Goal: Find specific page/section: Find specific page/section

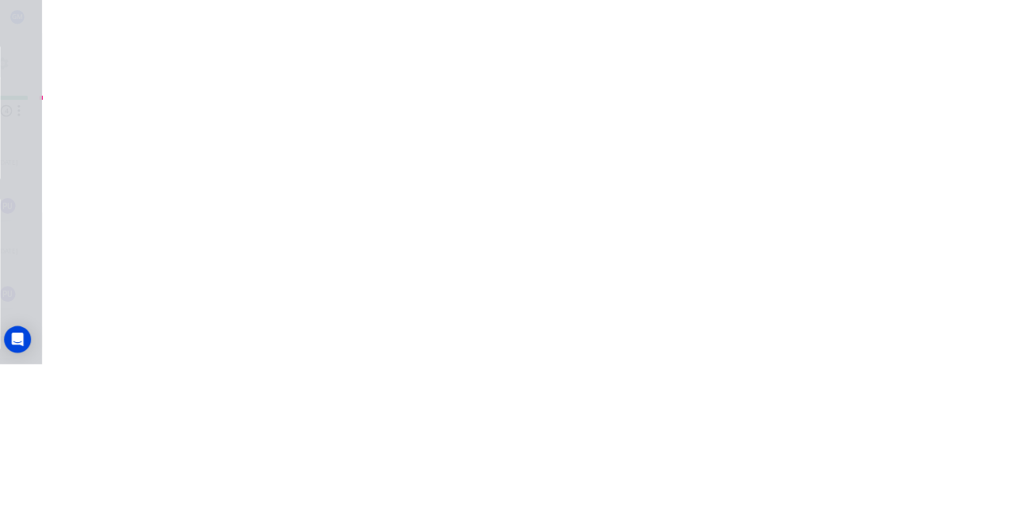
click at [881, 331] on button "Add labels" at bounding box center [844, 335] width 73 height 21
type input "Fab"
click at [1013, 260] on div "Order details Collaborate Checklists 0/0 Tracking Linked Orders Timeline Profit…" at bounding box center [507, 257] width 1014 height 514
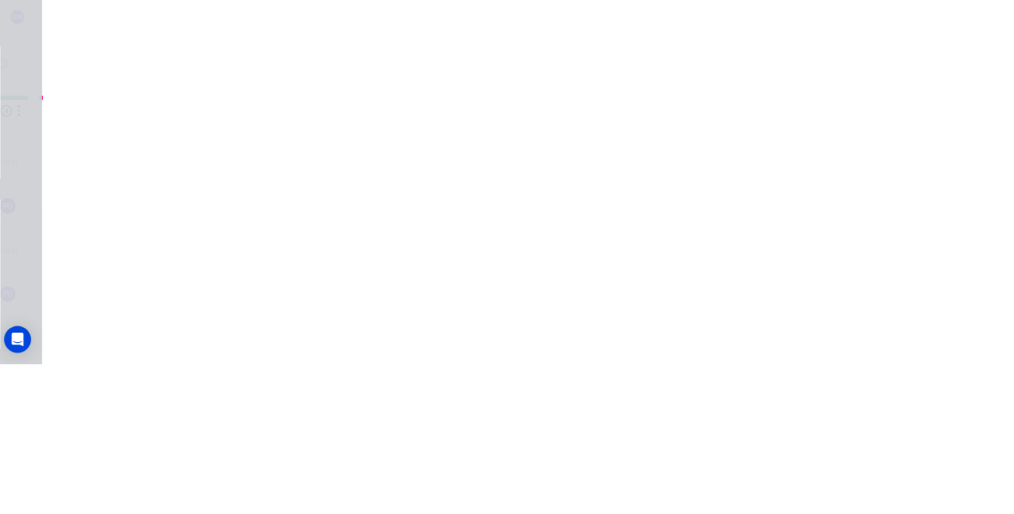
click at [756, 86] on button "Close" at bounding box center [727, 87] width 58 height 25
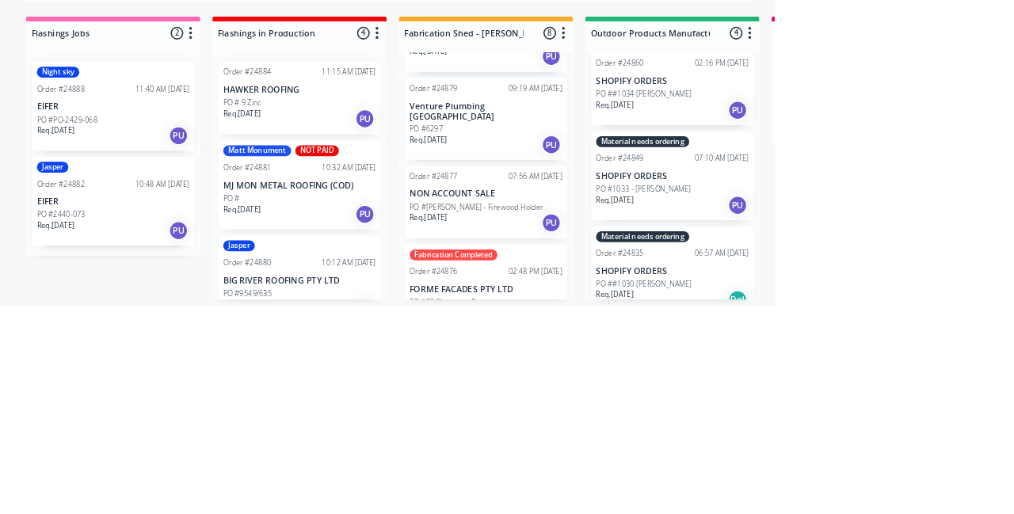
scroll to position [200, 0]
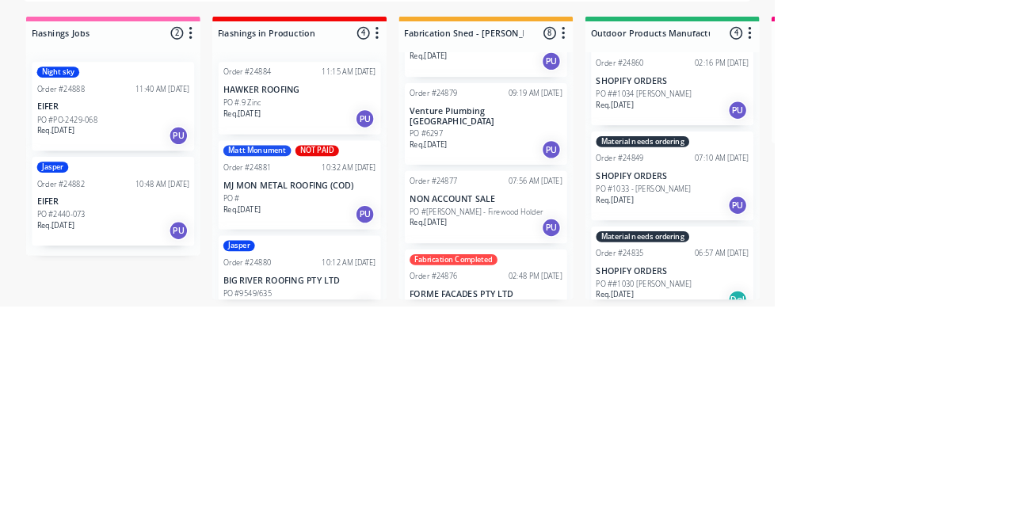
click at [643, 367] on p "NON ACCOUNT SALE" at bounding box center [636, 373] width 200 height 13
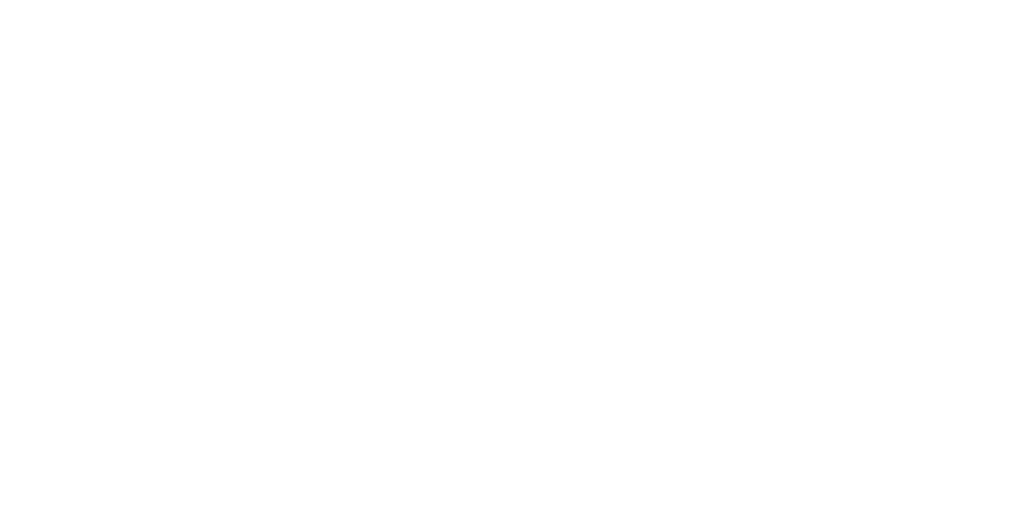
click at [210, 132] on button "Collaborate" at bounding box center [134, 139] width 150 height 40
click at [210, 118] on button "Order details" at bounding box center [134, 99] width 150 height 40
click at [756, 94] on button "Close" at bounding box center [727, 87] width 58 height 25
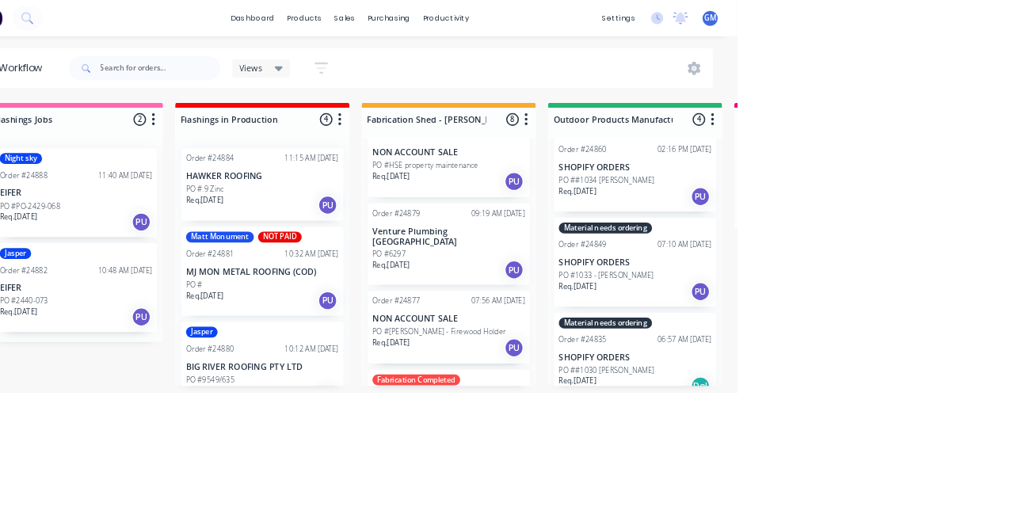
scroll to position [111, 0]
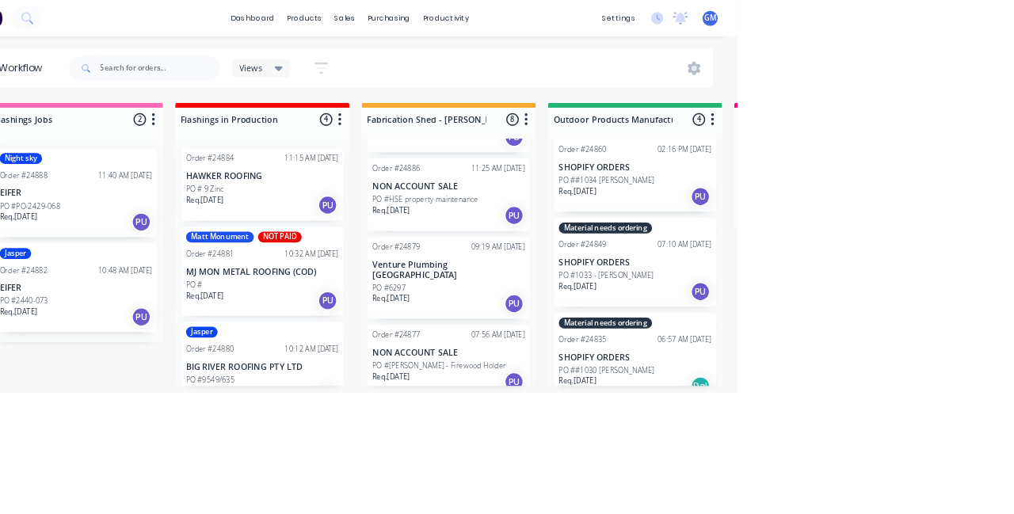
click at [653, 370] on div "PO #6297" at bounding box center [636, 377] width 200 height 14
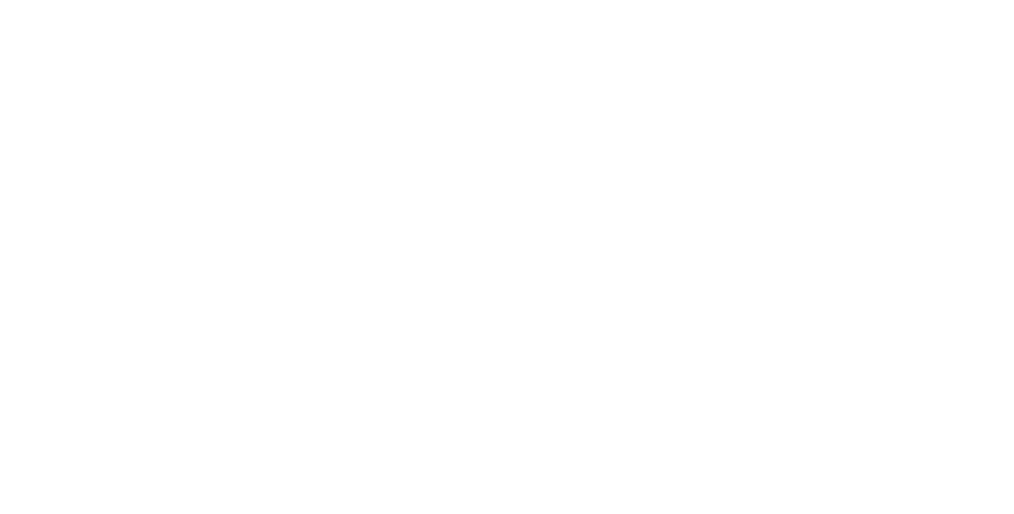
click at [756, 95] on button "Close" at bounding box center [727, 87] width 58 height 25
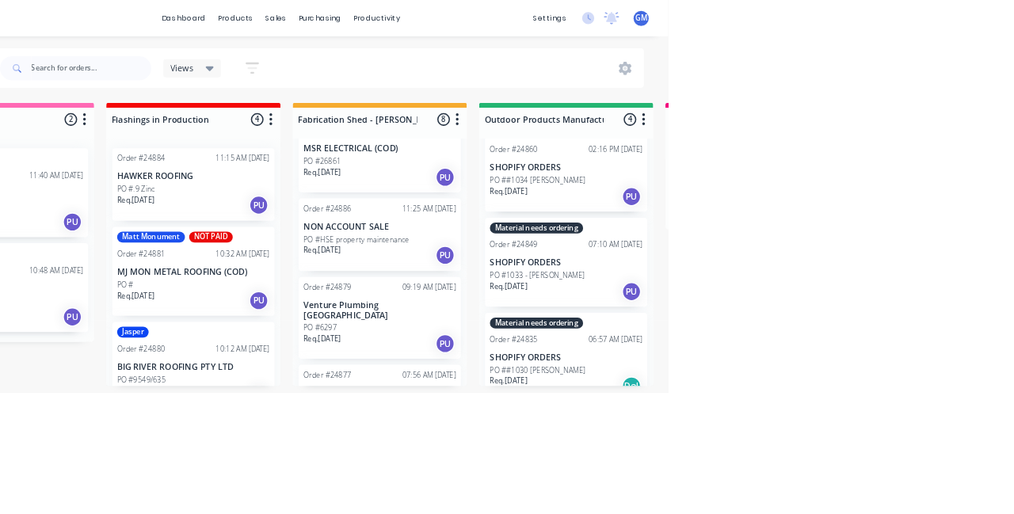
scroll to position [31, 0]
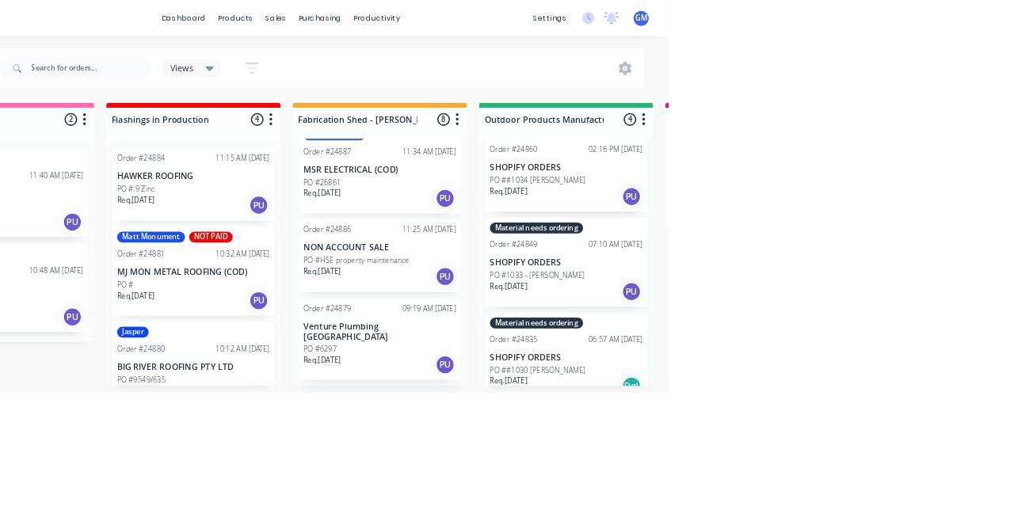
click at [640, 318] on p "NON ACCOUNT SALE" at bounding box center [636, 324] width 200 height 13
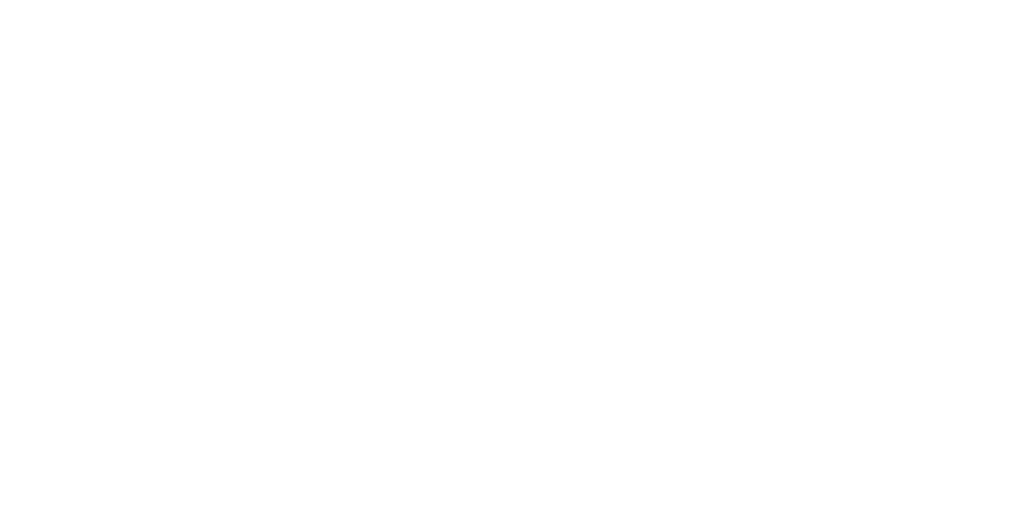
click at [756, 95] on button "Close" at bounding box center [727, 87] width 58 height 25
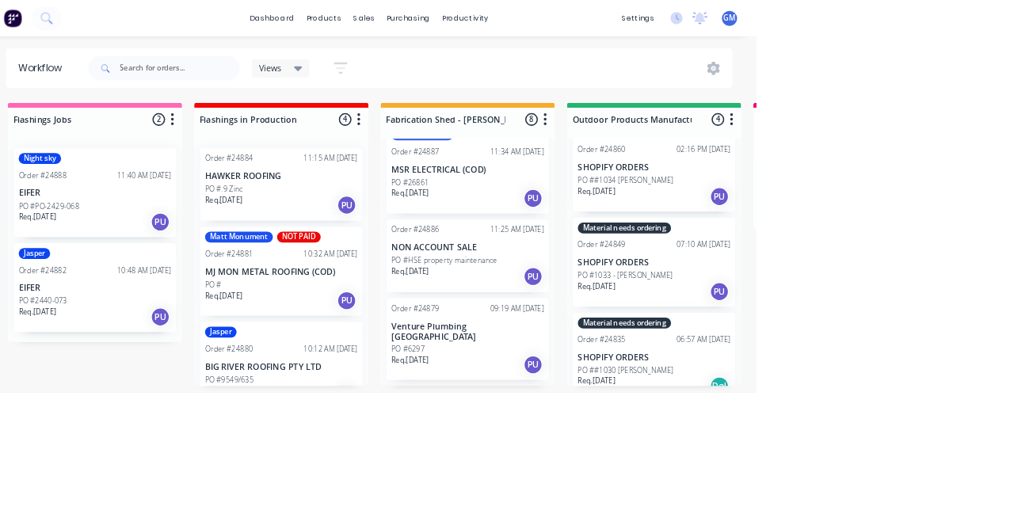
scroll to position [0, 0]
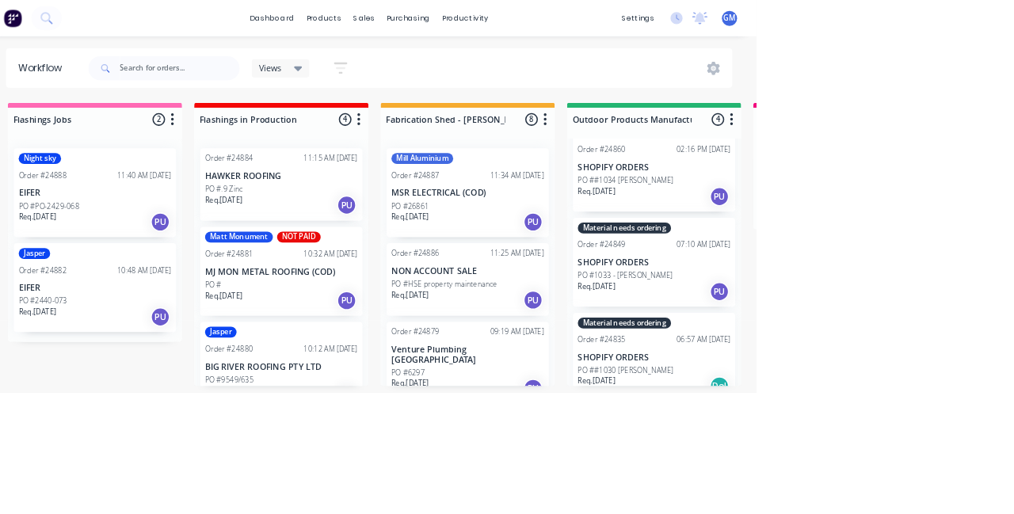
click at [657, 249] on p "MSR ELECTRICAL (COD)" at bounding box center [636, 252] width 200 height 13
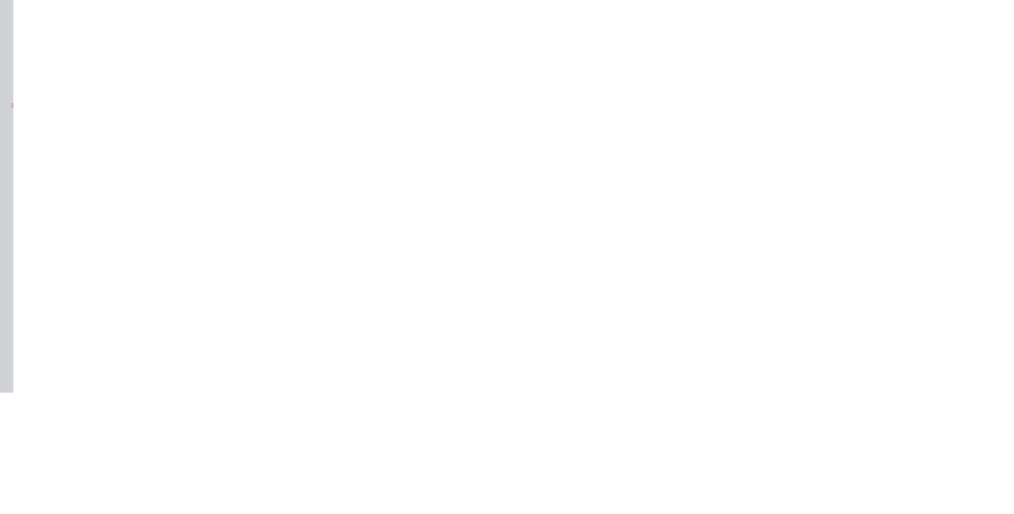
click at [756, 93] on button "Close" at bounding box center [727, 87] width 58 height 25
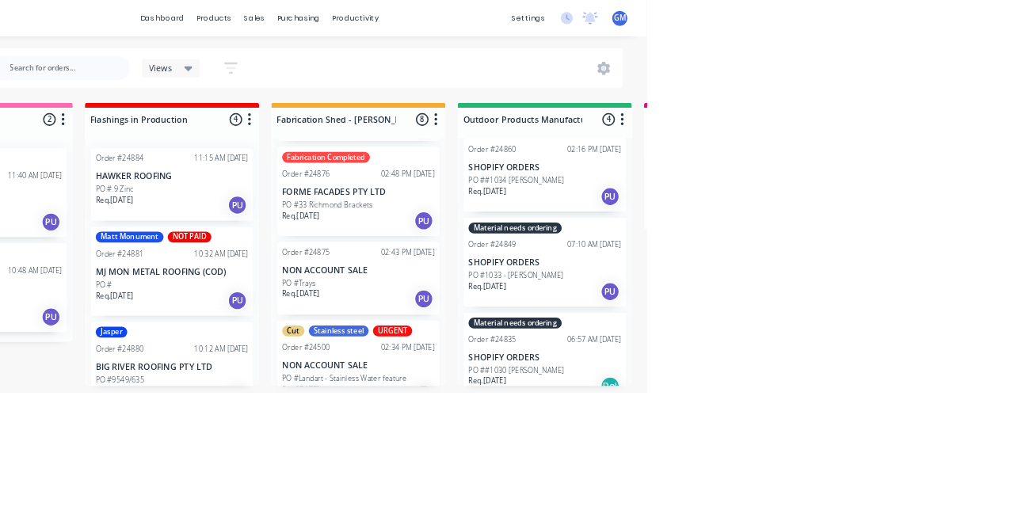
scroll to position [504, 0]
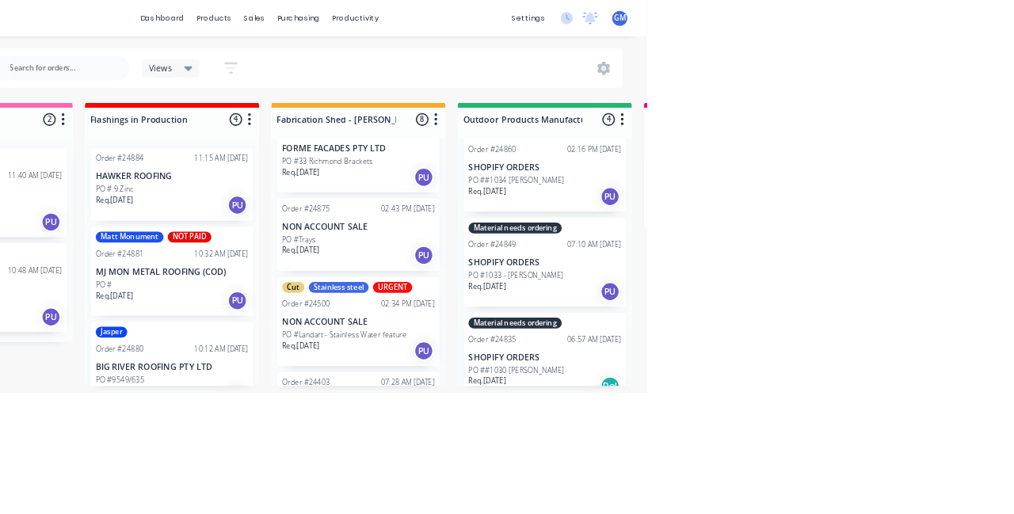
click at [652, 306] on div "PO #Trays" at bounding box center [636, 313] width 200 height 14
